Goal: Transaction & Acquisition: Purchase product/service

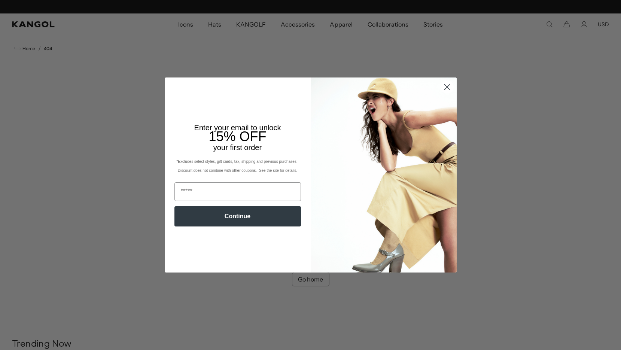
scroll to position [0, 154]
